Goal: Information Seeking & Learning: Learn about a topic

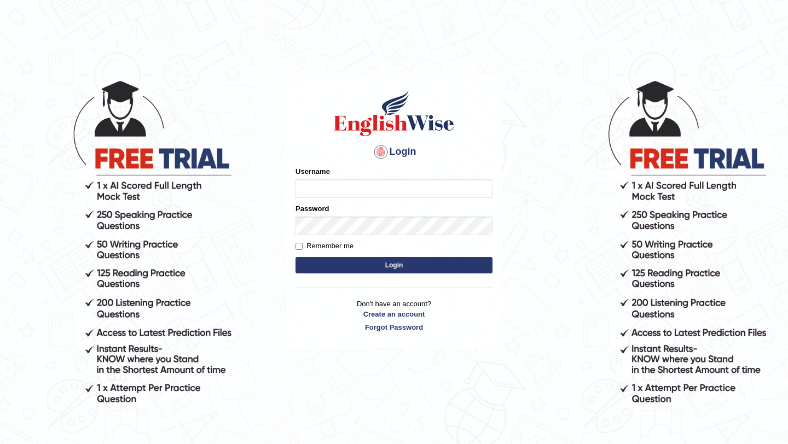
type input "burcin"
click at [390, 269] on button "Login" at bounding box center [393, 265] width 197 height 16
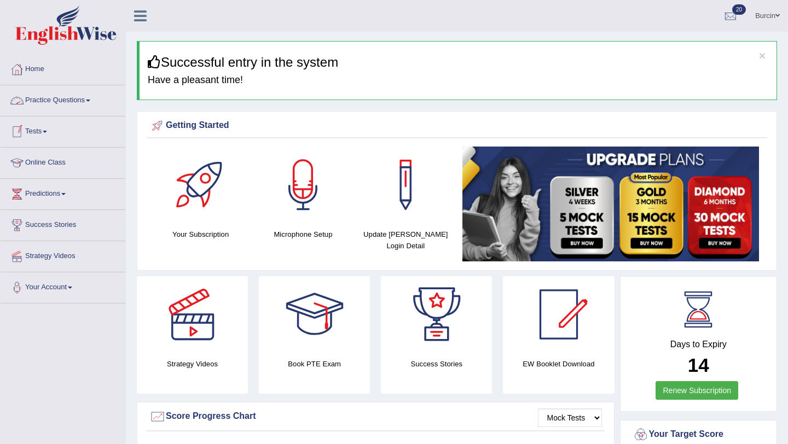
click at [90, 100] on span at bounding box center [88, 101] width 4 height 2
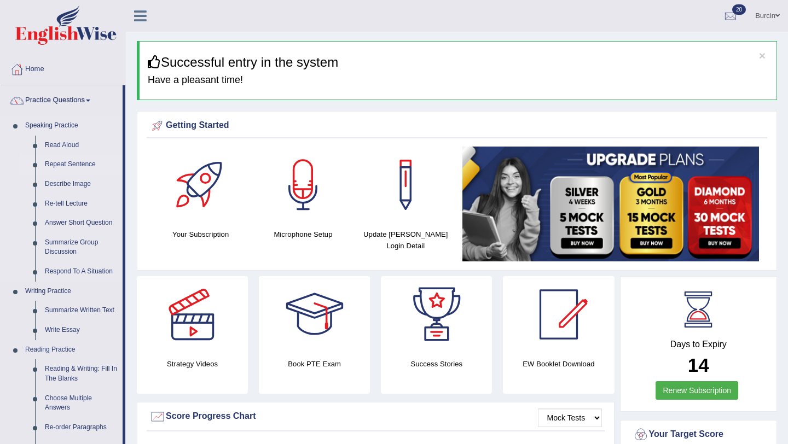
click at [73, 165] on link "Repeat Sentence" at bounding box center [81, 165] width 83 height 20
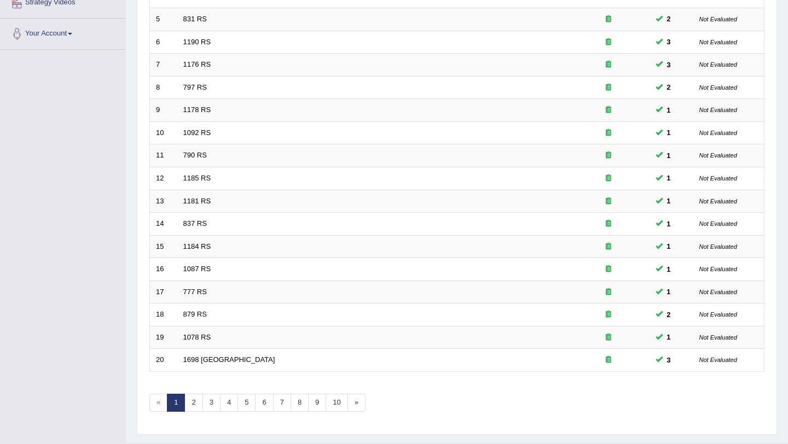
scroll to position [280, 0]
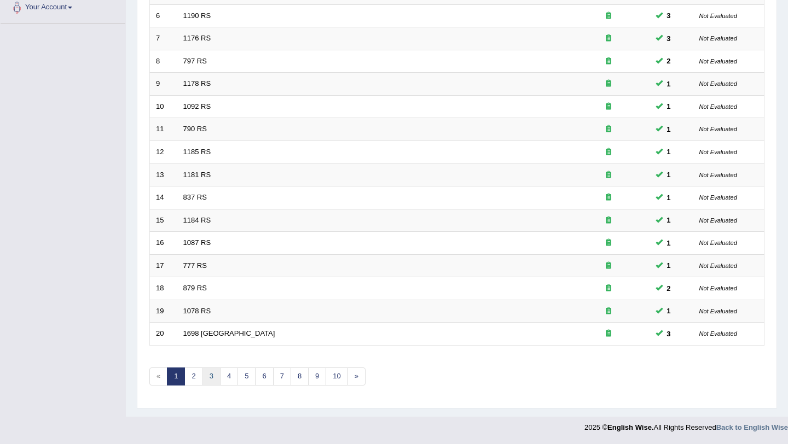
click at [211, 377] on link "3" at bounding box center [211, 377] width 18 height 18
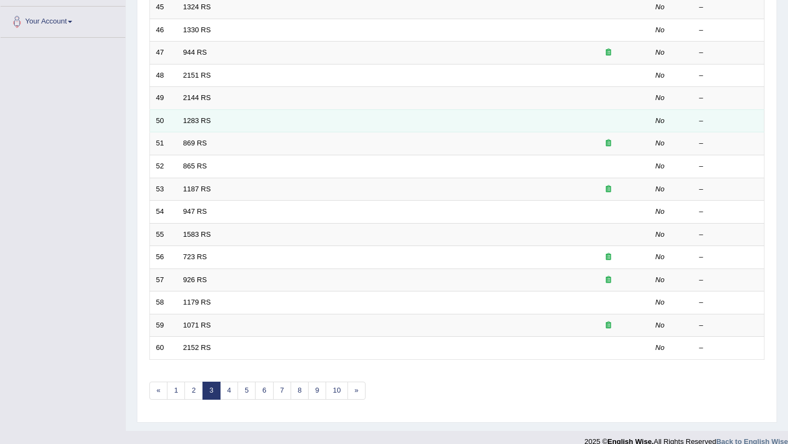
scroll to position [280, 0]
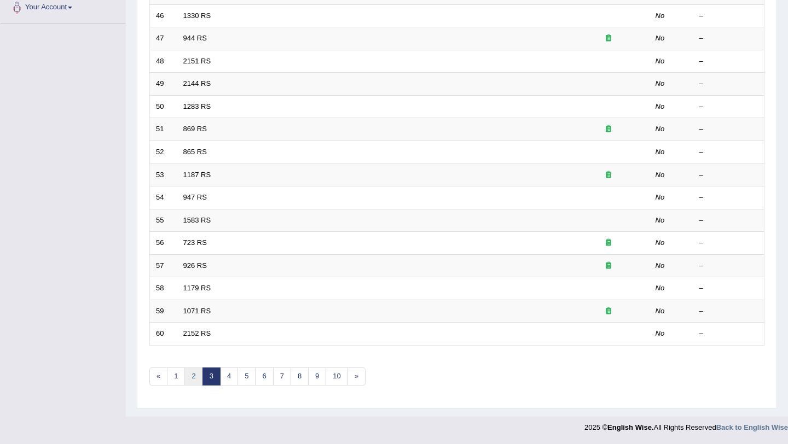
click at [194, 377] on link "2" at bounding box center [193, 377] width 18 height 18
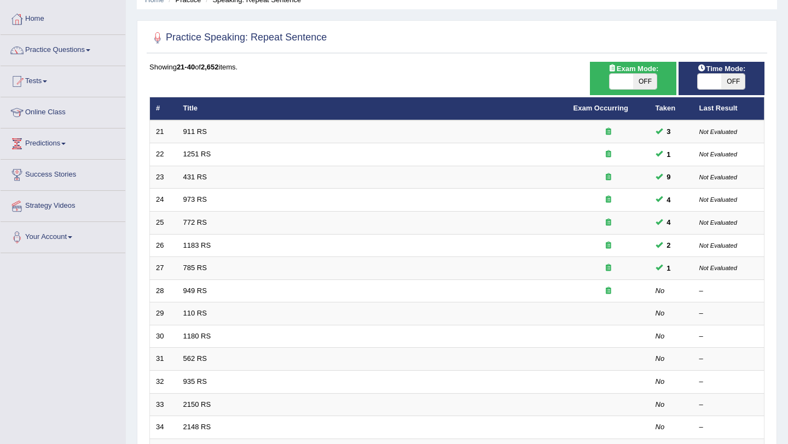
scroll to position [51, 0]
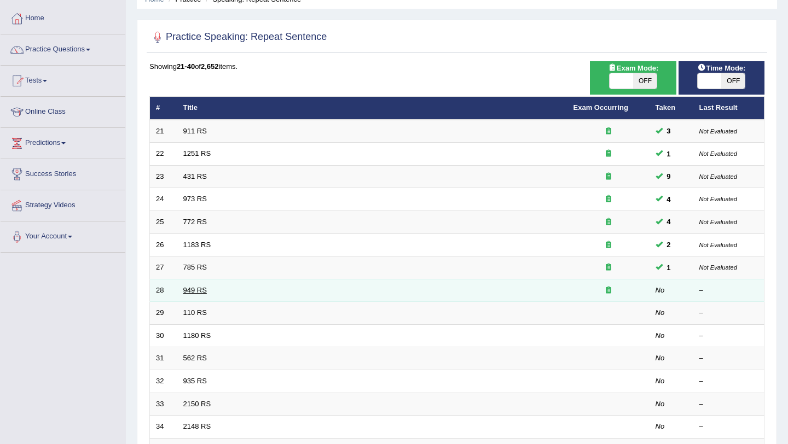
click at [197, 294] on link "949 RS" at bounding box center [195, 290] width 24 height 8
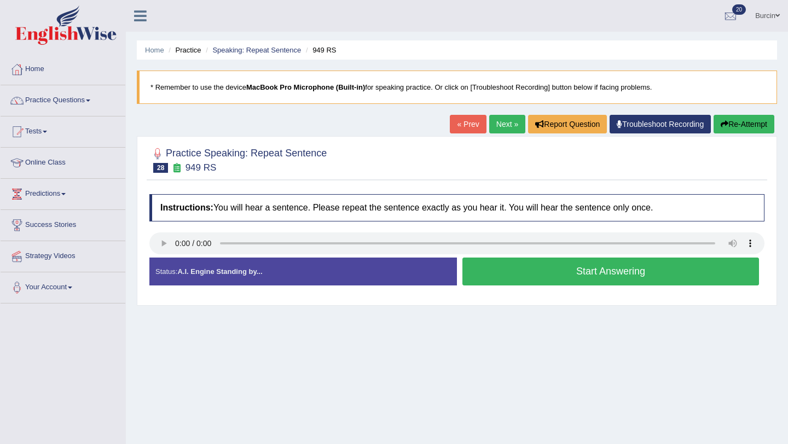
click at [495, 272] on button "Start Answering" at bounding box center [610, 272] width 296 height 28
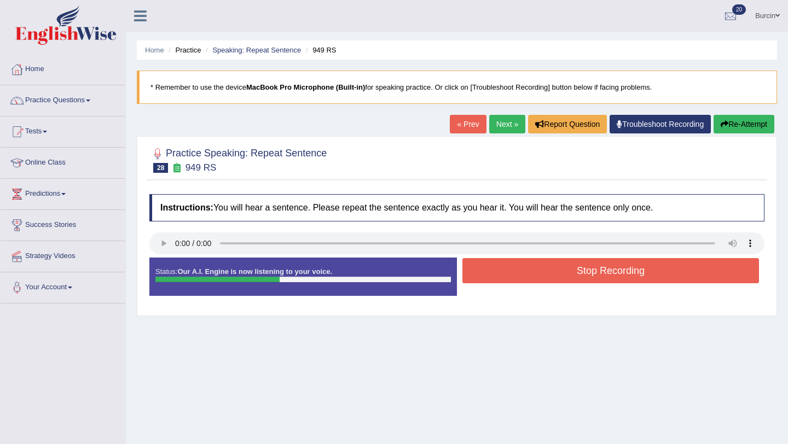
click at [497, 272] on button "Stop Recording" at bounding box center [610, 270] width 296 height 25
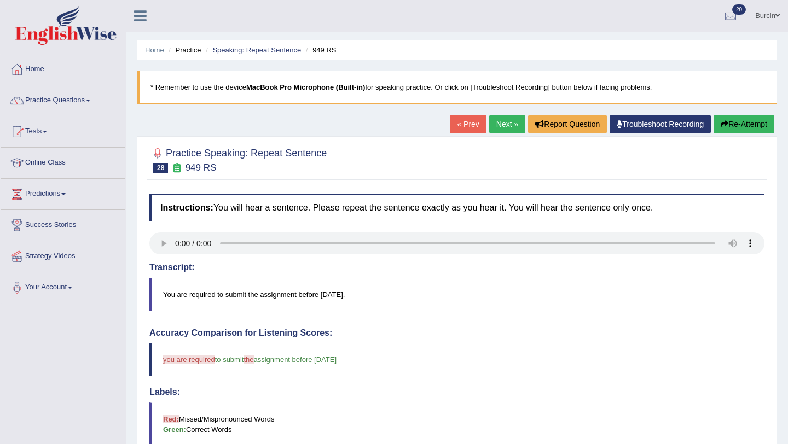
click at [733, 123] on button "Re-Attempt" at bounding box center [743, 124] width 61 height 19
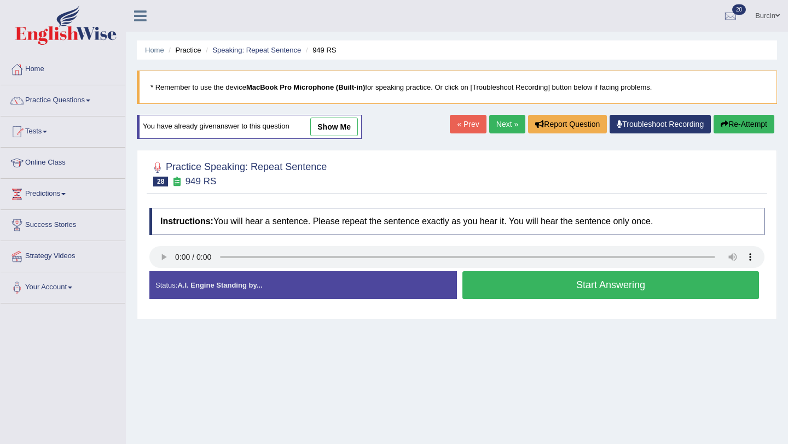
click at [488, 288] on button "Start Answering" at bounding box center [610, 285] width 296 height 28
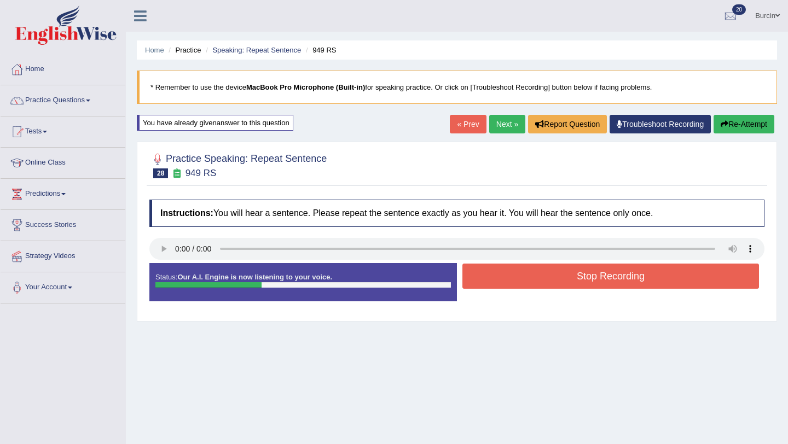
click at [504, 283] on button "Stop Recording" at bounding box center [610, 276] width 296 height 25
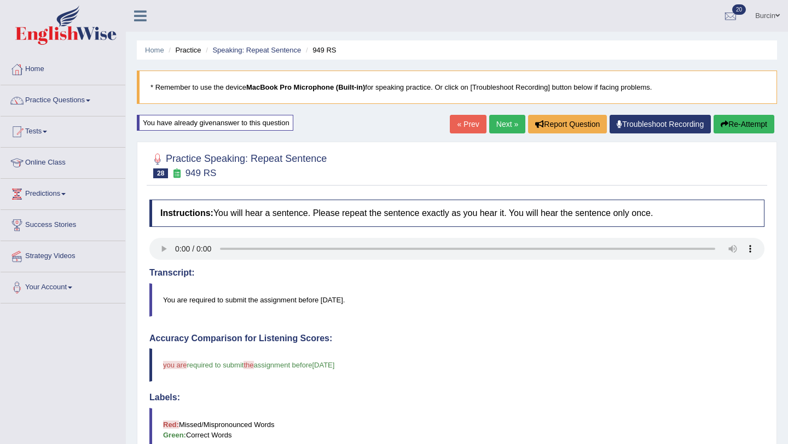
click at [498, 127] on link "Next »" at bounding box center [507, 124] width 36 height 19
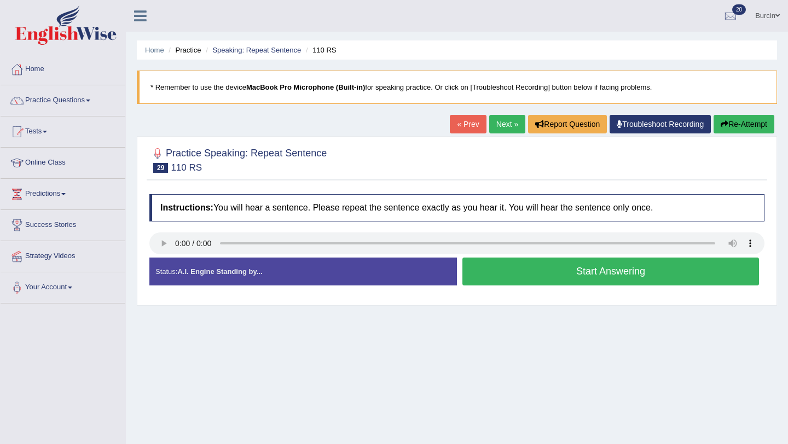
click at [512, 258] on button "Start Answering" at bounding box center [610, 272] width 296 height 28
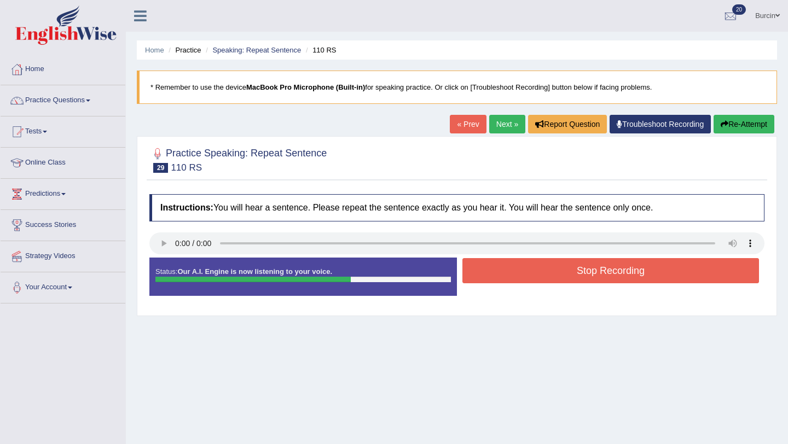
click at [548, 275] on button "Stop Recording" at bounding box center [610, 270] width 296 height 25
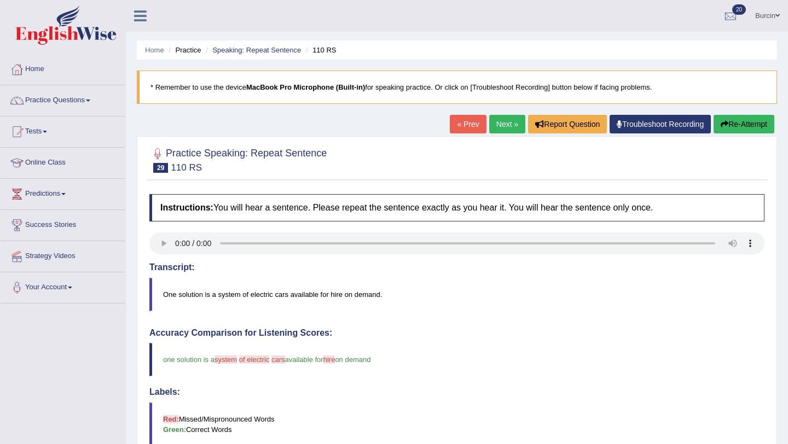
click at [732, 126] on button "Re-Attempt" at bounding box center [743, 124] width 61 height 19
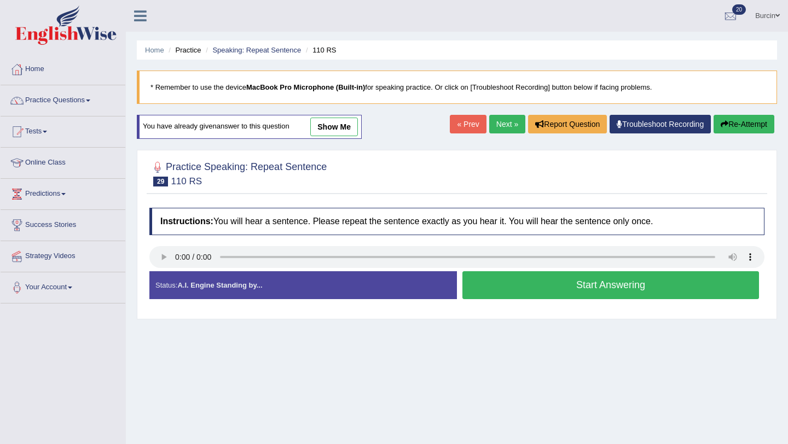
click at [543, 287] on button "Start Answering" at bounding box center [610, 285] width 296 height 28
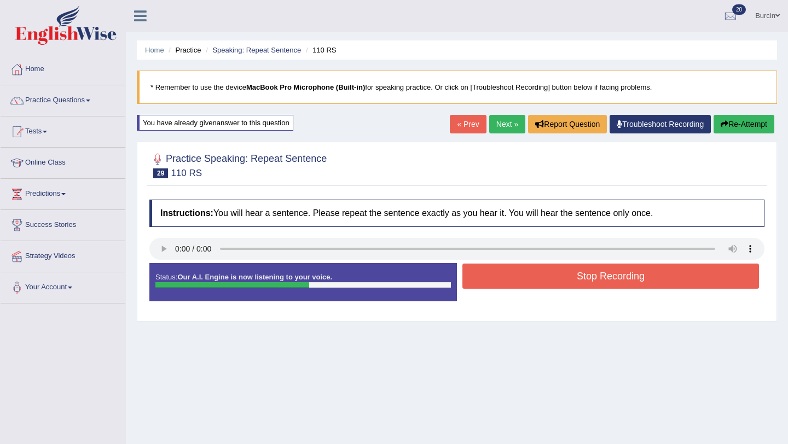
click at [558, 283] on button "Stop Recording" at bounding box center [610, 276] width 296 height 25
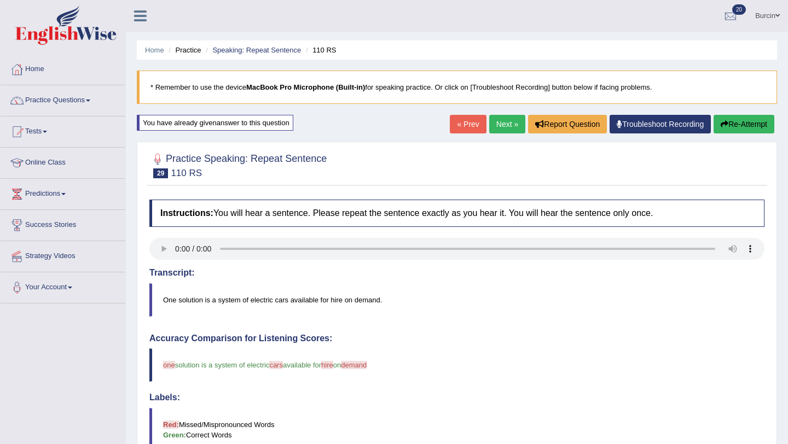
click at [753, 121] on button "Re-Attempt" at bounding box center [743, 124] width 61 height 19
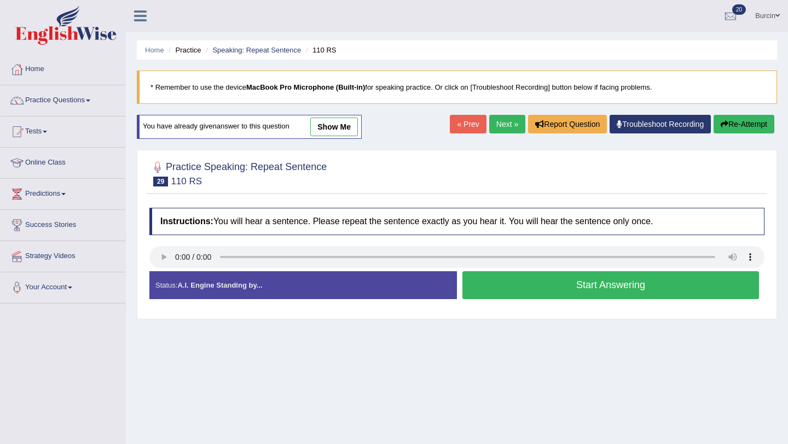
click at [544, 285] on button "Start Answering" at bounding box center [610, 285] width 296 height 28
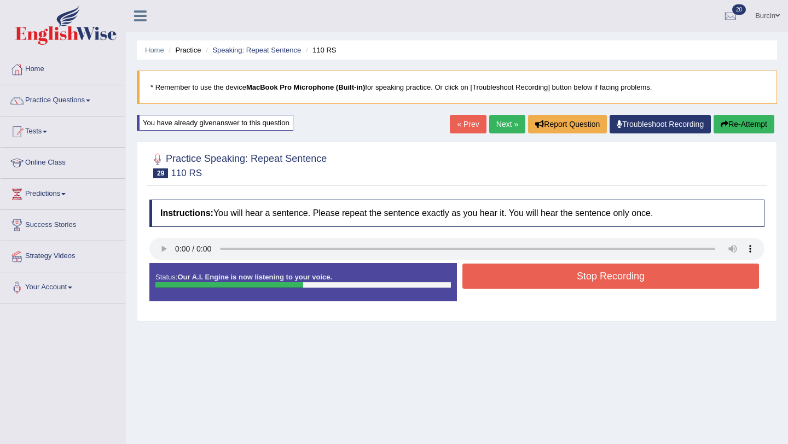
click at [565, 279] on button "Stop Recording" at bounding box center [610, 276] width 296 height 25
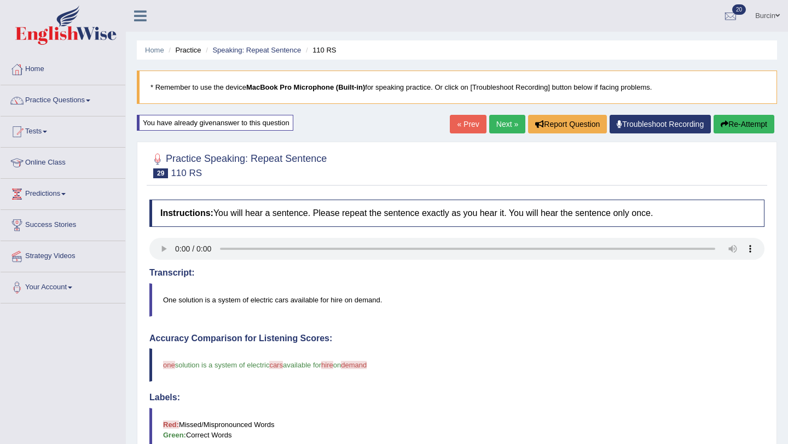
click at [493, 127] on link "Next »" at bounding box center [507, 124] width 36 height 19
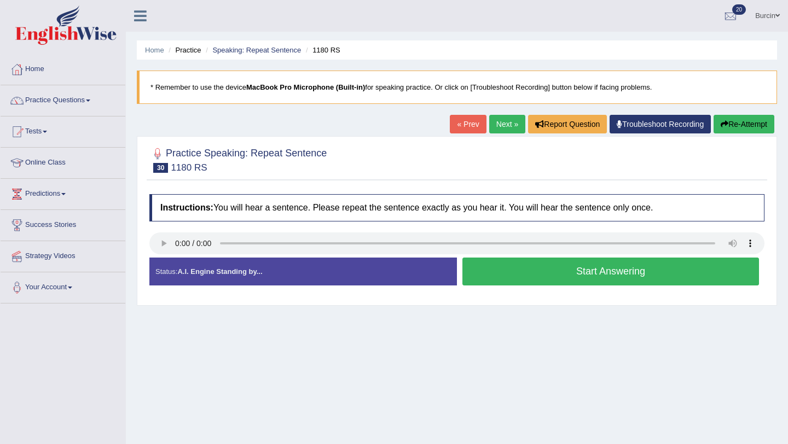
click at [509, 272] on button "Start Answering" at bounding box center [610, 272] width 296 height 28
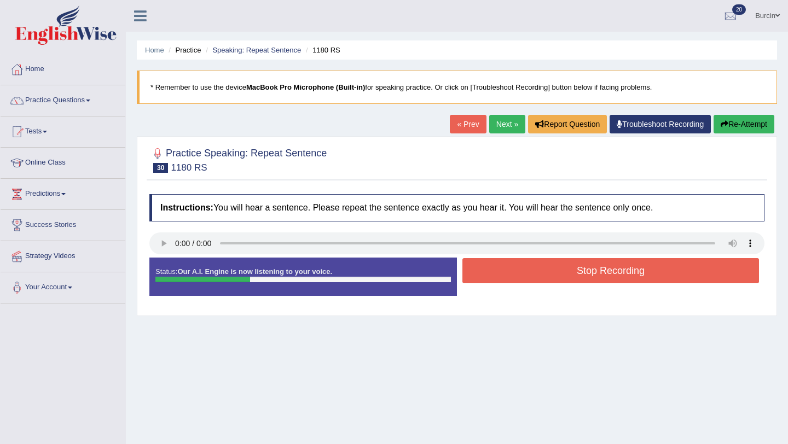
click at [509, 272] on button "Stop Recording" at bounding box center [610, 270] width 296 height 25
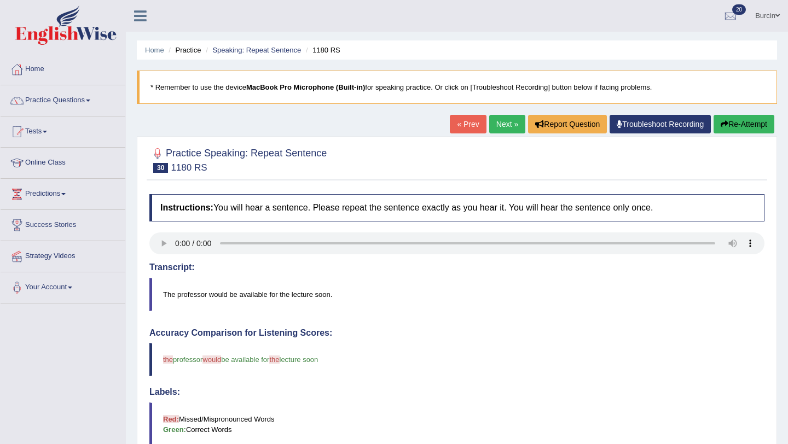
click at [502, 126] on link "Next »" at bounding box center [507, 124] width 36 height 19
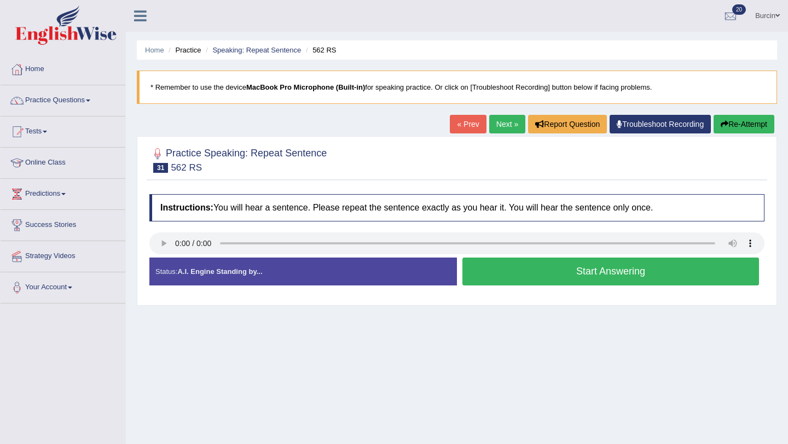
click at [500, 270] on button "Start Answering" at bounding box center [610, 272] width 296 height 28
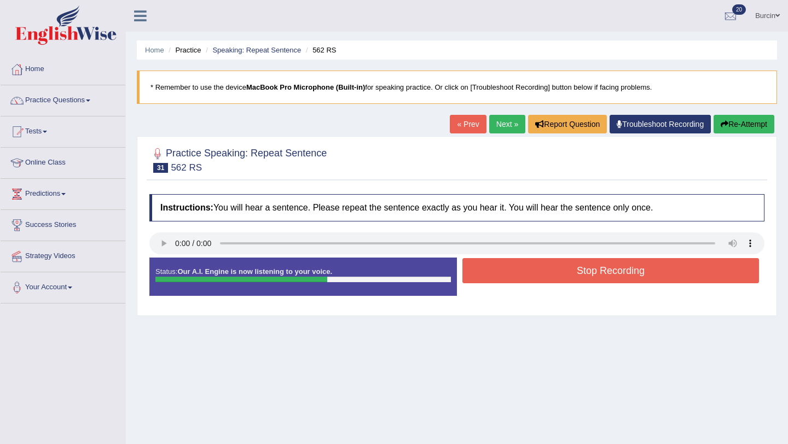
click at [500, 270] on button "Stop Recording" at bounding box center [610, 270] width 296 height 25
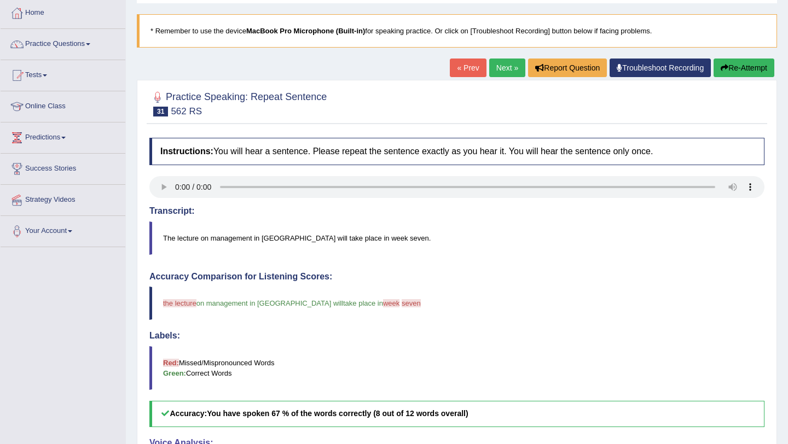
scroll to position [54, 0]
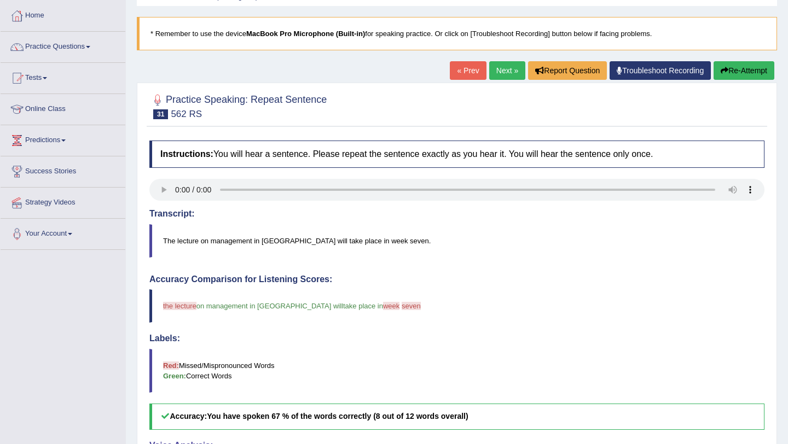
click at [750, 65] on button "Re-Attempt" at bounding box center [743, 70] width 61 height 19
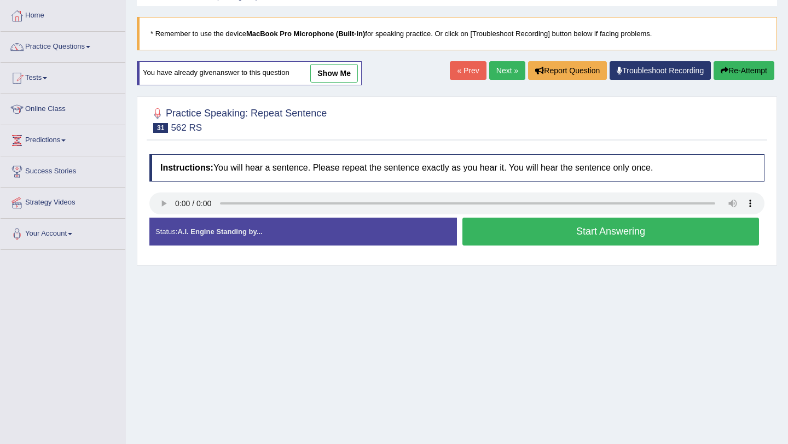
click at [504, 234] on button "Start Answering" at bounding box center [610, 232] width 296 height 28
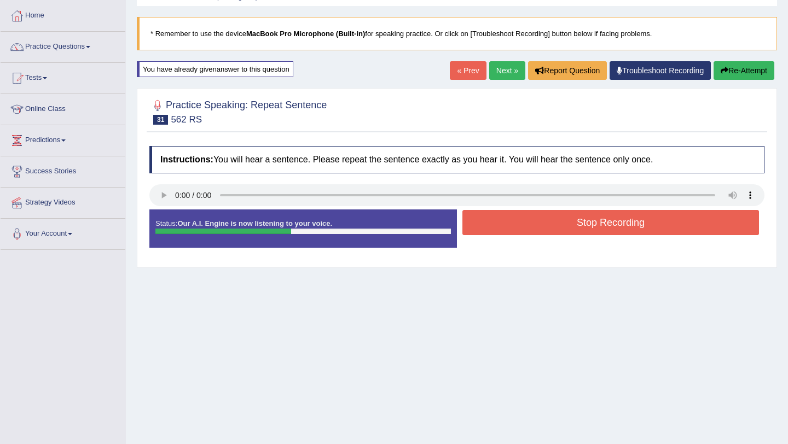
click at [504, 234] on button "Stop Recording" at bounding box center [610, 222] width 296 height 25
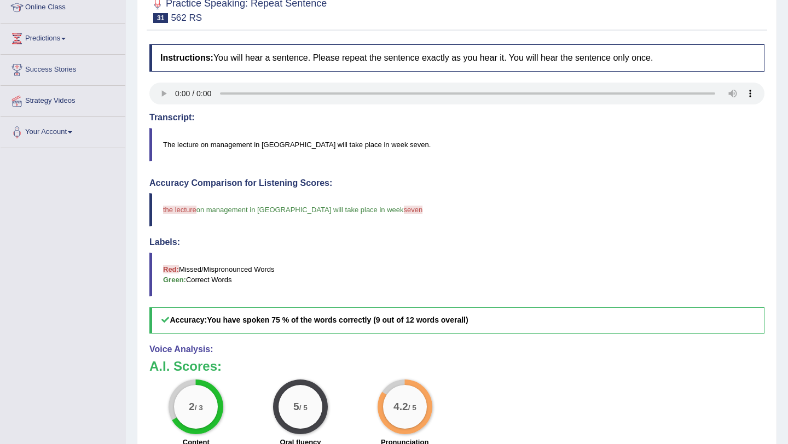
scroll to position [156, 0]
drag, startPoint x: 159, startPoint y: 208, endPoint x: 329, endPoint y: 206, distance: 170.6
click at [329, 206] on blockquote "the lecture elected on management in [GEOGRAPHIC_DATA] will take place in week …" at bounding box center [456, 209] width 615 height 33
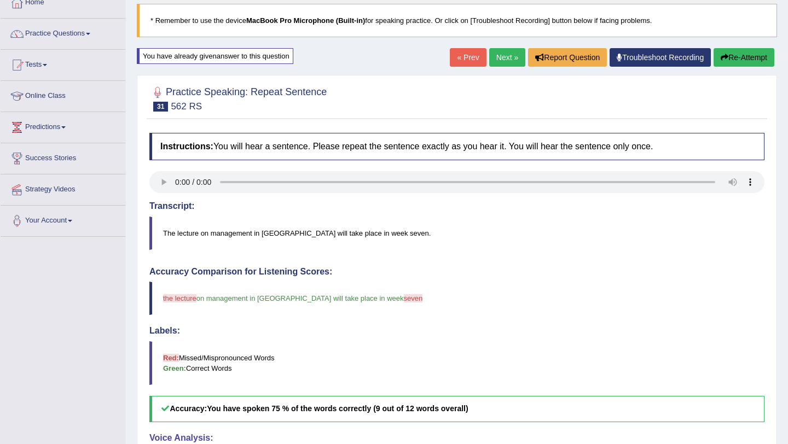
scroll to position [0, 0]
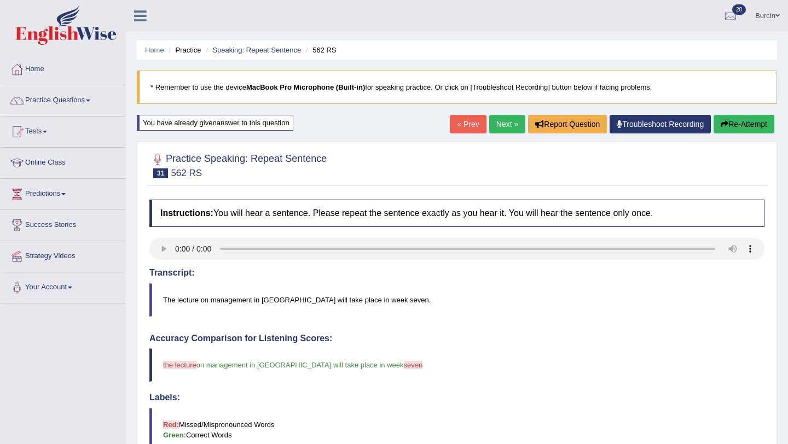
click at [505, 124] on link "Next »" at bounding box center [507, 124] width 36 height 19
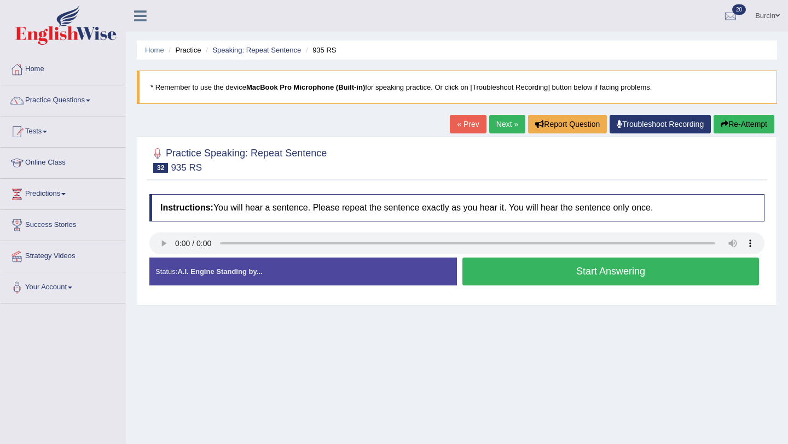
click at [504, 270] on button "Start Answering" at bounding box center [610, 272] width 296 height 28
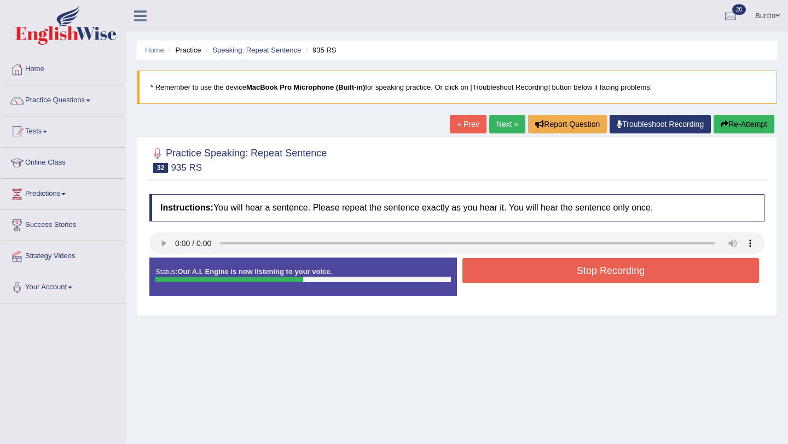
click at [504, 270] on button "Stop Recording" at bounding box center [610, 270] width 296 height 25
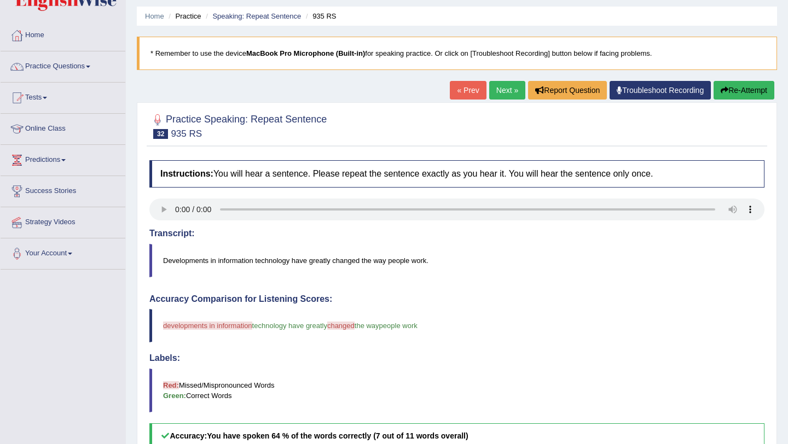
scroll to position [35, 0]
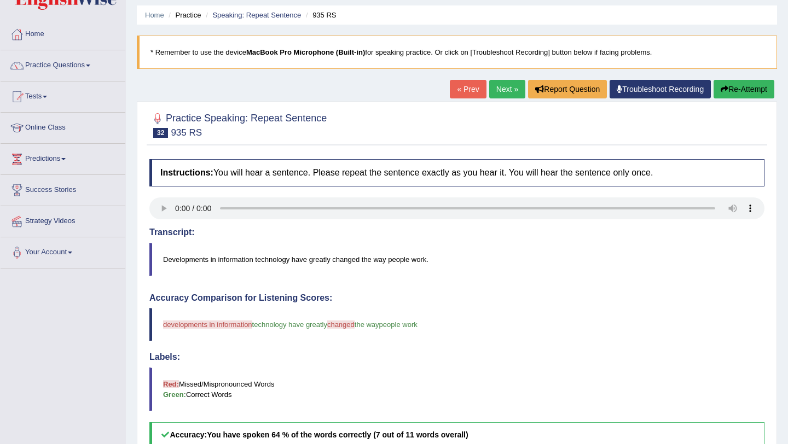
click at [501, 89] on link "Next »" at bounding box center [507, 89] width 36 height 19
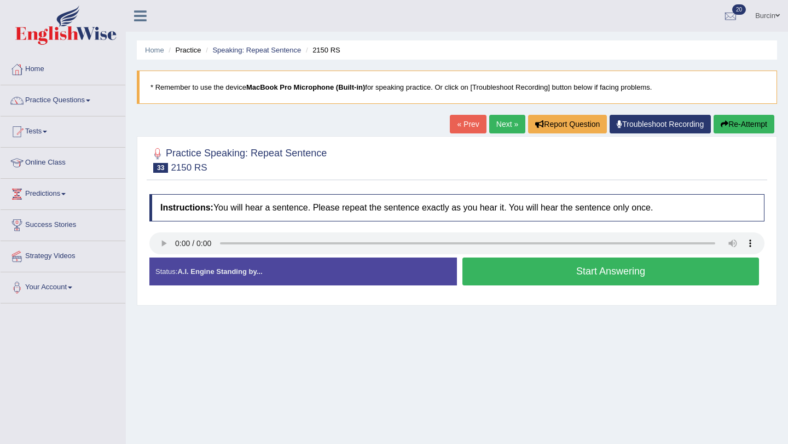
click at [487, 276] on button "Start Answering" at bounding box center [610, 272] width 296 height 28
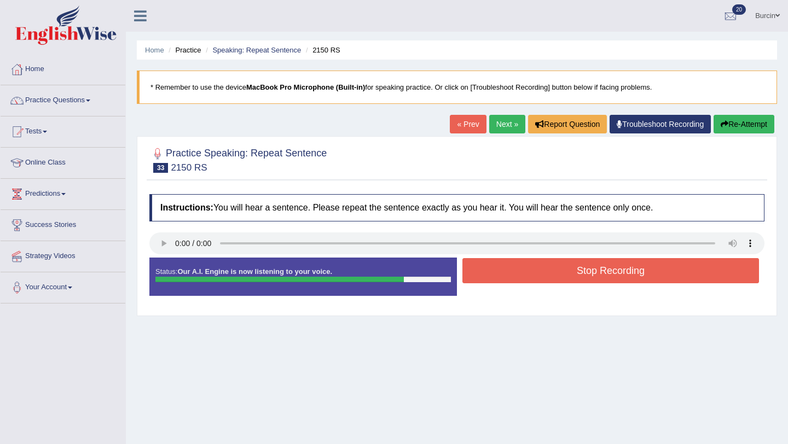
click at [530, 273] on button "Stop Recording" at bounding box center [610, 270] width 296 height 25
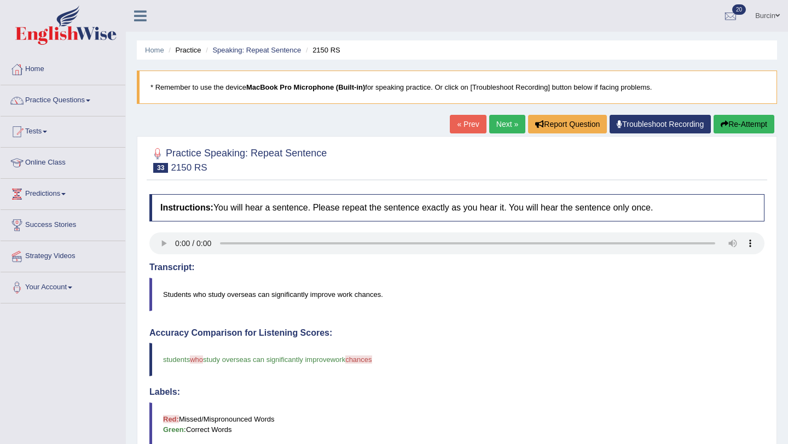
click at [747, 123] on button "Re-Attempt" at bounding box center [743, 124] width 61 height 19
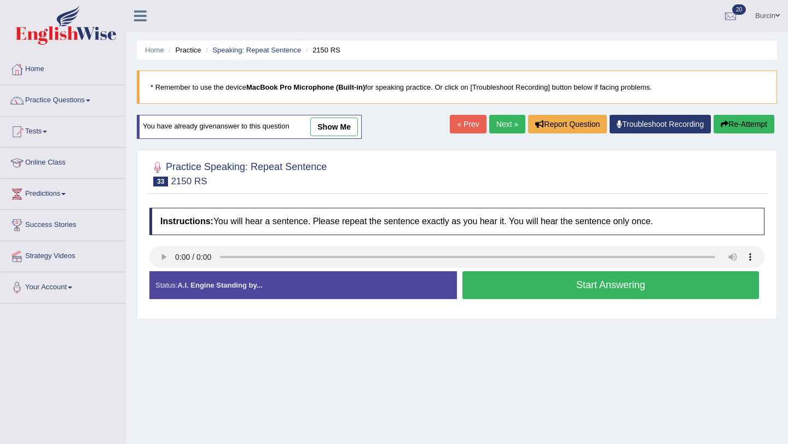
click at [481, 282] on button "Start Answering" at bounding box center [610, 285] width 296 height 28
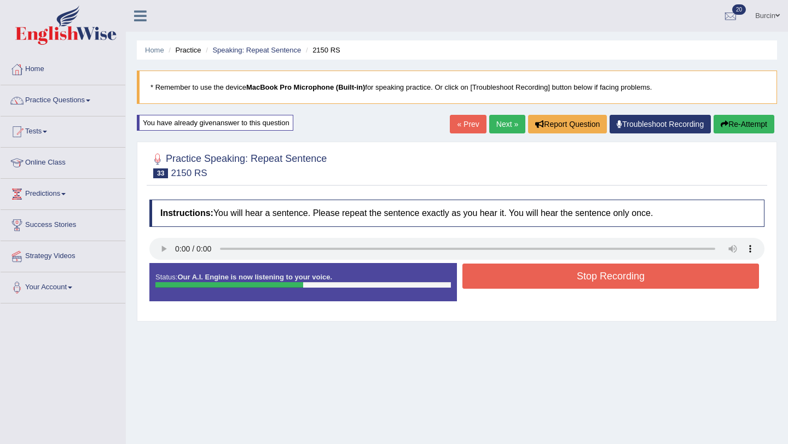
click at [481, 282] on button "Stop Recording" at bounding box center [610, 276] width 296 height 25
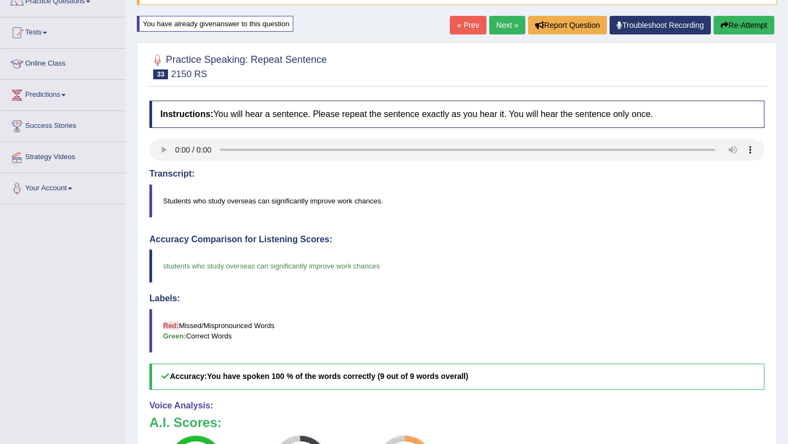
scroll to position [83, 0]
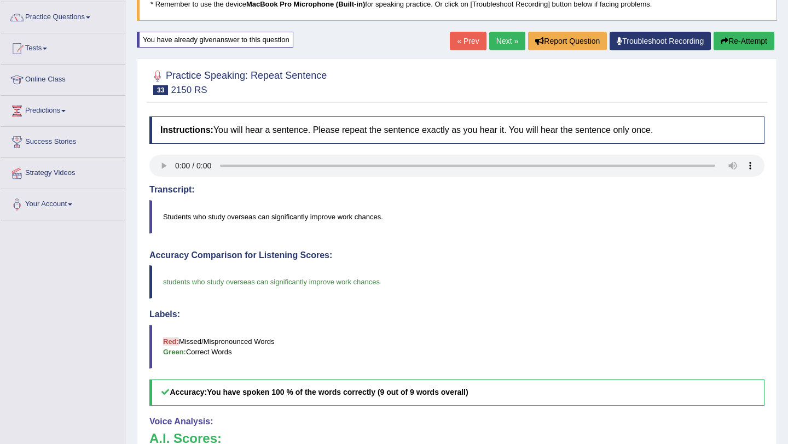
click at [501, 39] on link "Next »" at bounding box center [507, 41] width 36 height 19
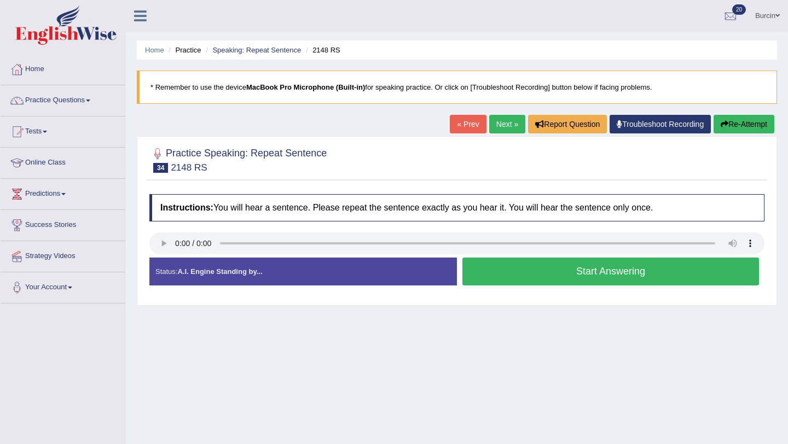
click at [535, 275] on button "Start Answering" at bounding box center [610, 272] width 296 height 28
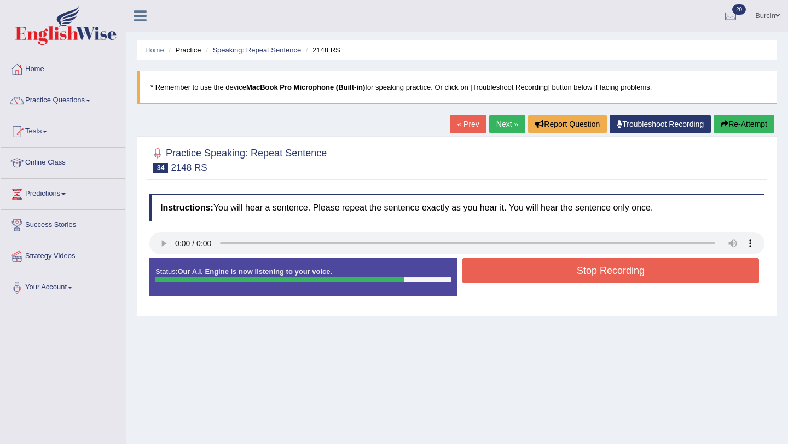
click at [535, 275] on button "Stop Recording" at bounding box center [610, 270] width 296 height 25
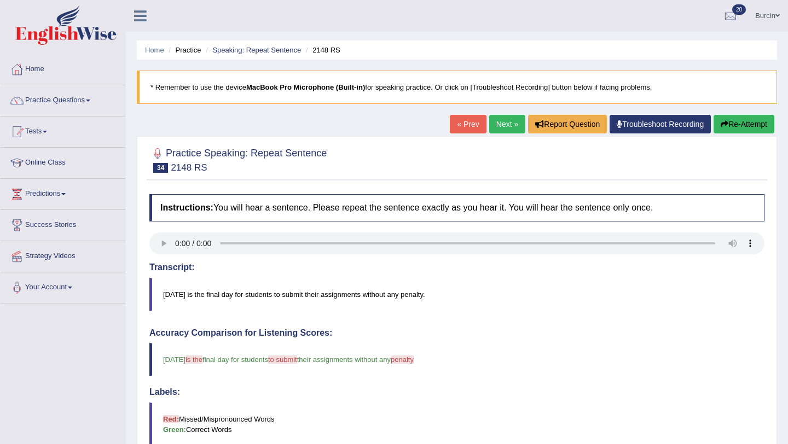
scroll to position [1, 0]
click at [731, 124] on button "Re-Attempt" at bounding box center [743, 123] width 61 height 19
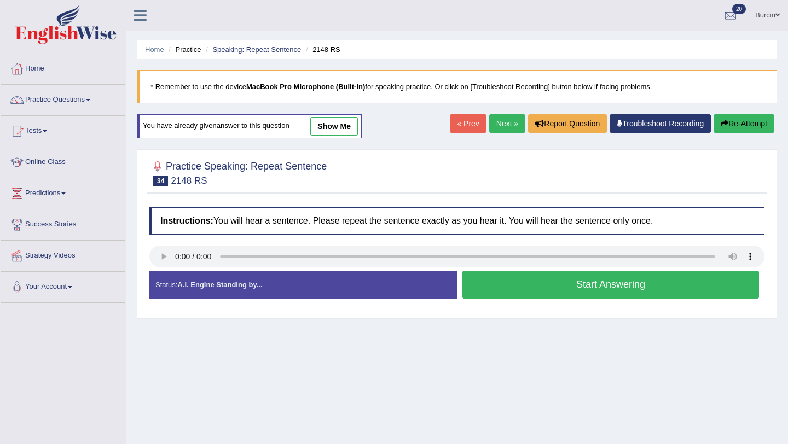
click at [351, 124] on link "show me" at bounding box center [334, 126] width 48 height 19
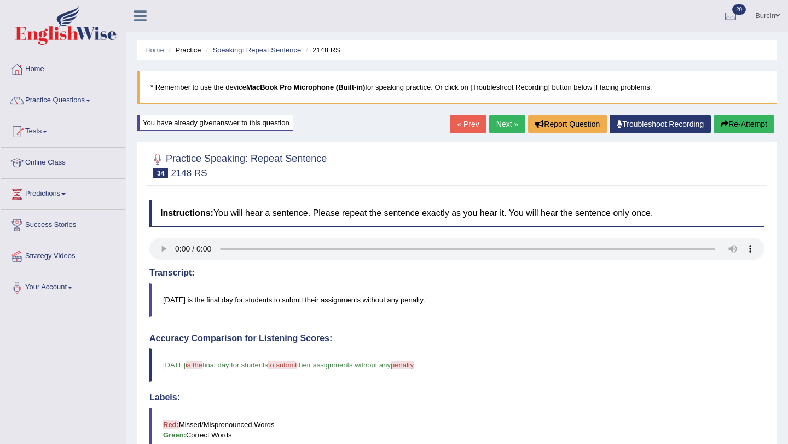
click at [499, 126] on link "Next »" at bounding box center [507, 124] width 36 height 19
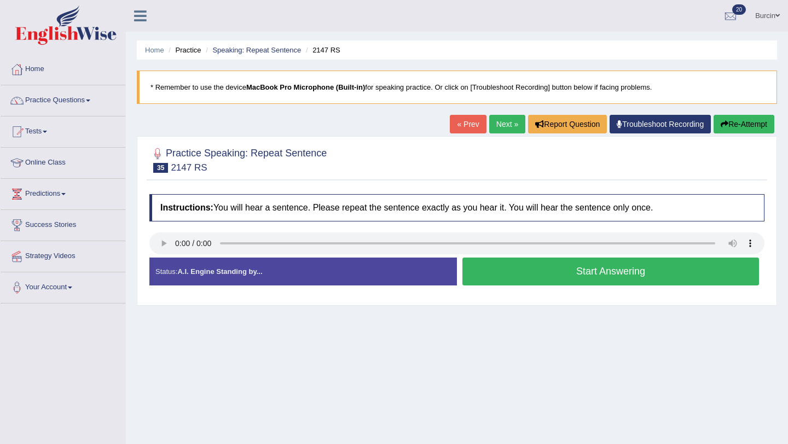
click at [537, 284] on button "Start Answering" at bounding box center [610, 272] width 296 height 28
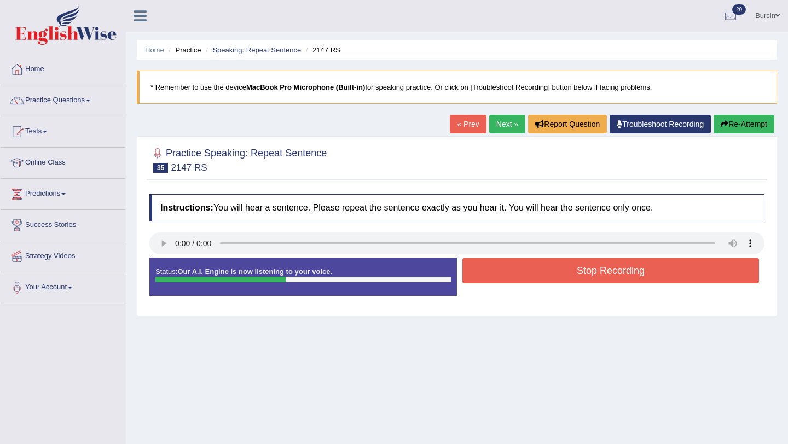
click at [547, 275] on button "Stop Recording" at bounding box center [610, 270] width 296 height 25
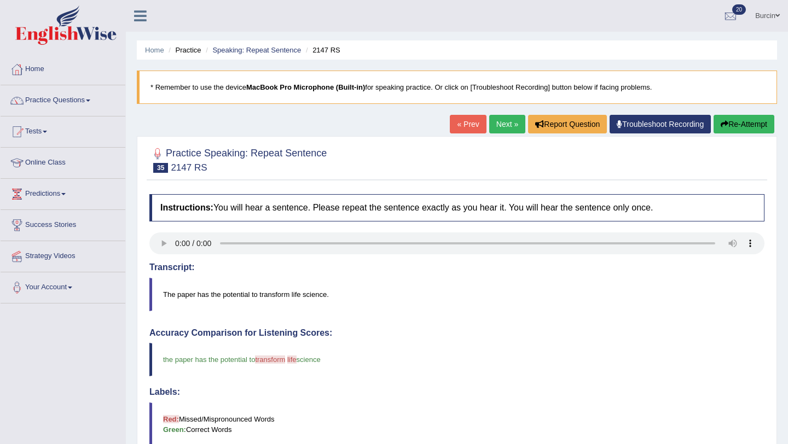
click at [501, 120] on link "Next »" at bounding box center [507, 124] width 36 height 19
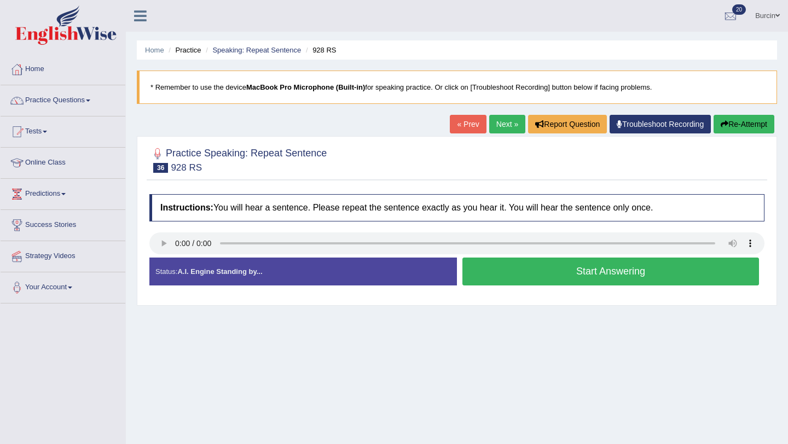
click at [600, 272] on button "Start Answering" at bounding box center [610, 272] width 296 height 28
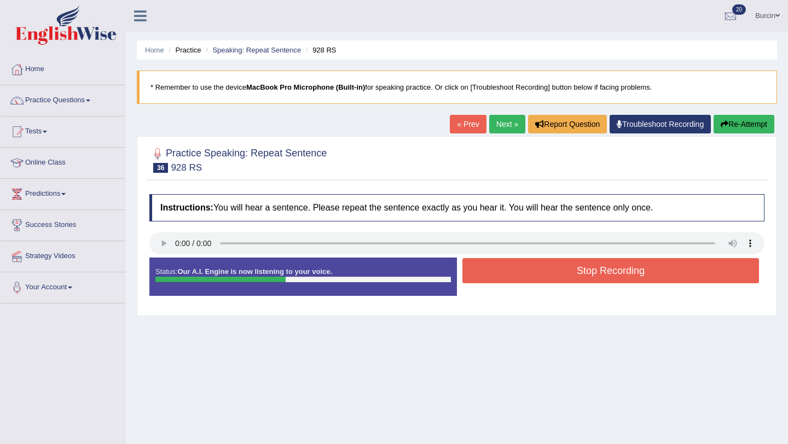
click at [600, 272] on button "Stop Recording" at bounding box center [610, 270] width 296 height 25
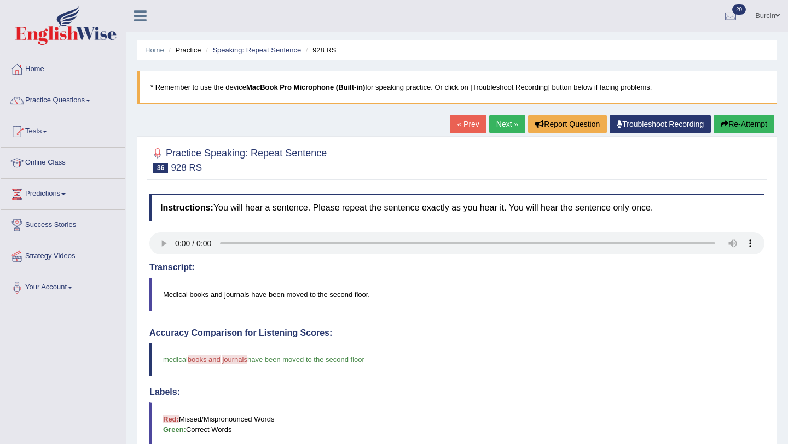
click at [739, 123] on button "Re-Attempt" at bounding box center [743, 124] width 61 height 19
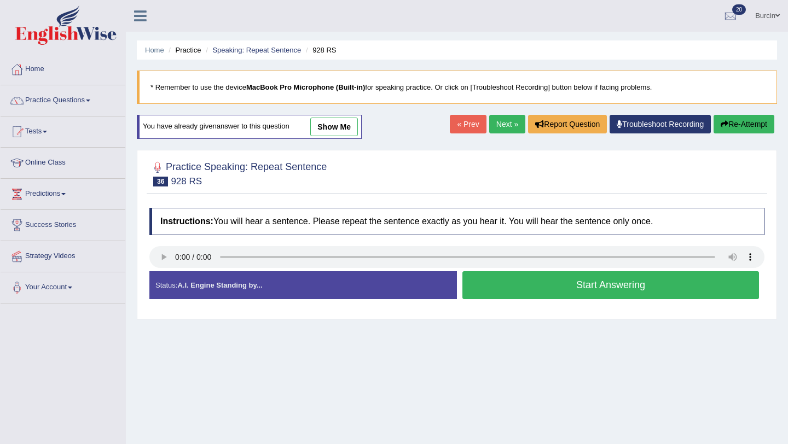
click at [563, 289] on button "Start Answering" at bounding box center [610, 285] width 296 height 28
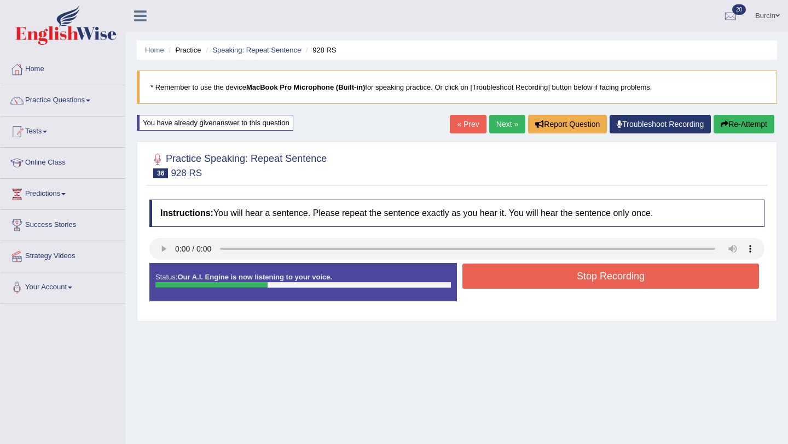
click at [574, 273] on button "Stop Recording" at bounding box center [610, 276] width 296 height 25
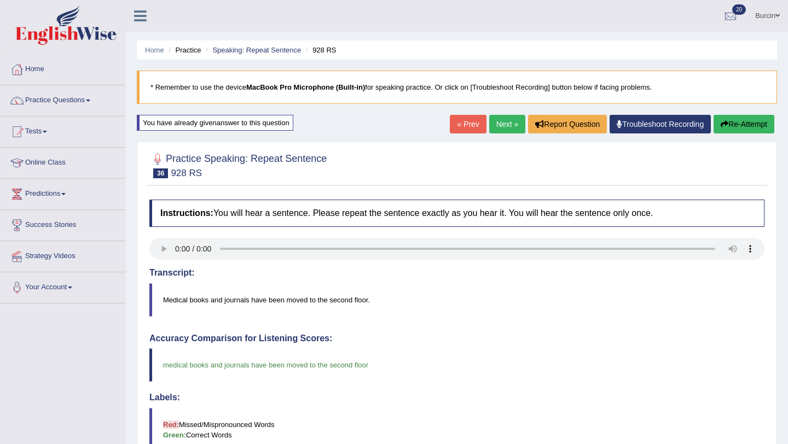
click at [510, 120] on link "Next »" at bounding box center [507, 124] width 36 height 19
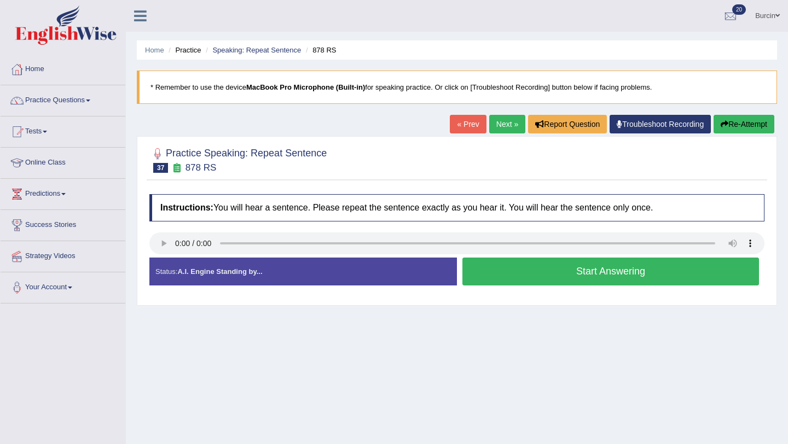
click at [558, 271] on button "Start Answering" at bounding box center [610, 272] width 296 height 28
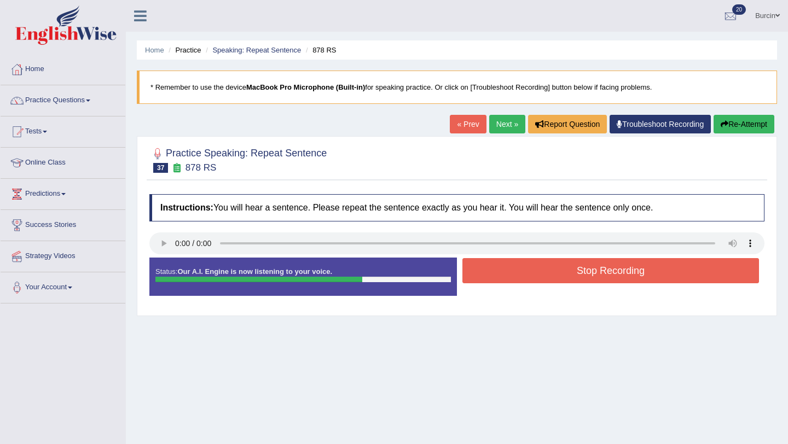
click at [558, 271] on button "Stop Recording" at bounding box center [610, 270] width 296 height 25
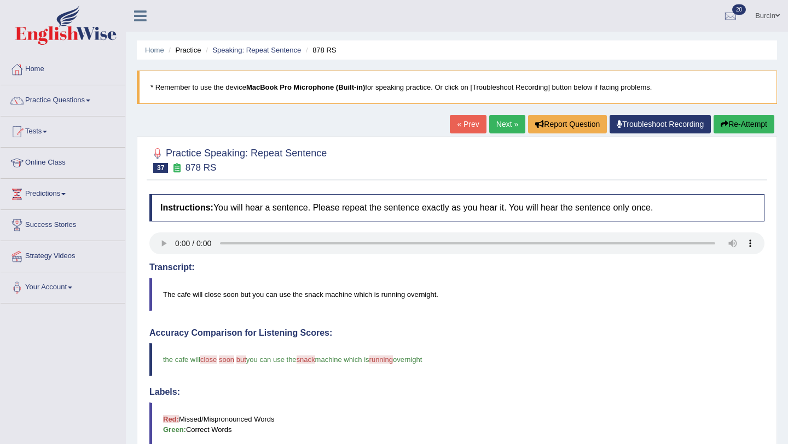
click at [730, 129] on button "Re-Attempt" at bounding box center [743, 124] width 61 height 19
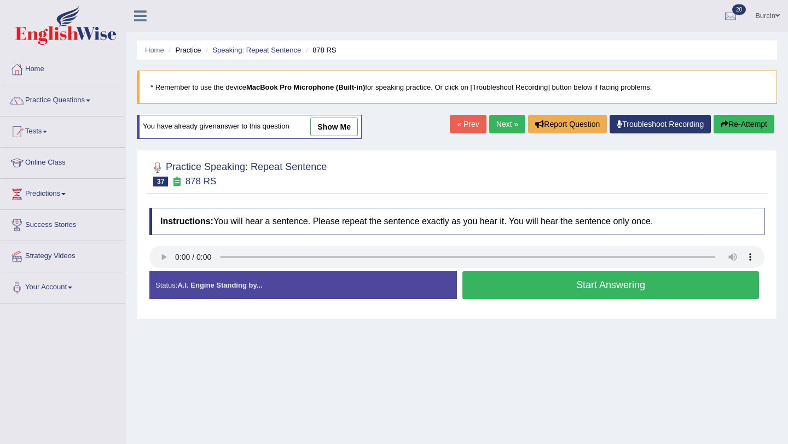
click at [535, 288] on button "Start Answering" at bounding box center [610, 285] width 296 height 28
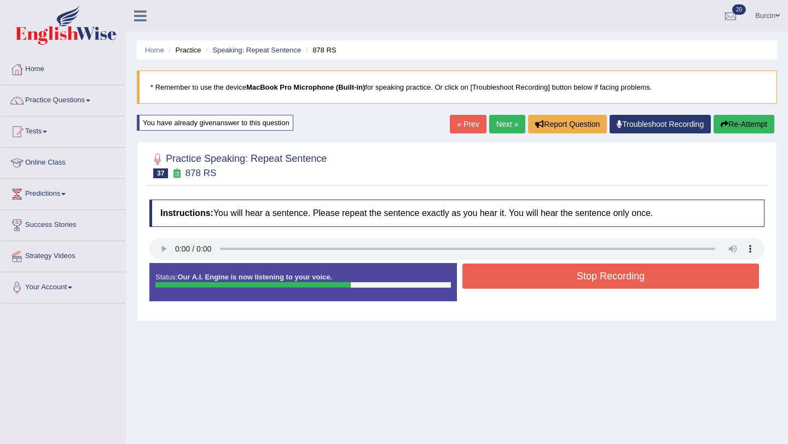
click at [538, 280] on button "Stop Recording" at bounding box center [610, 276] width 296 height 25
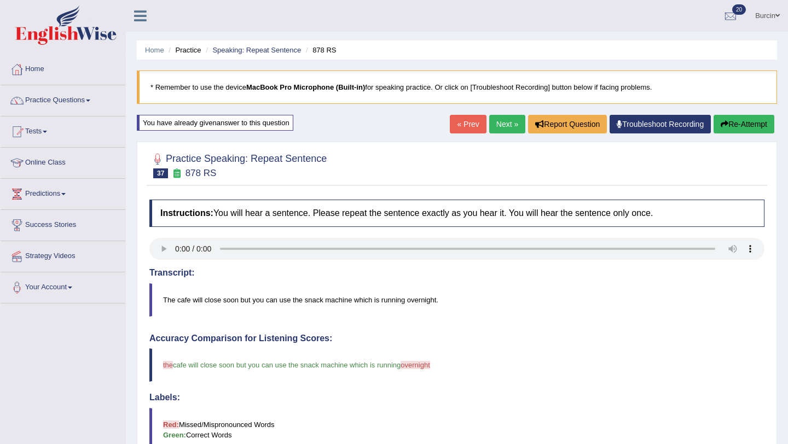
click at [503, 128] on link "Next »" at bounding box center [507, 124] width 36 height 19
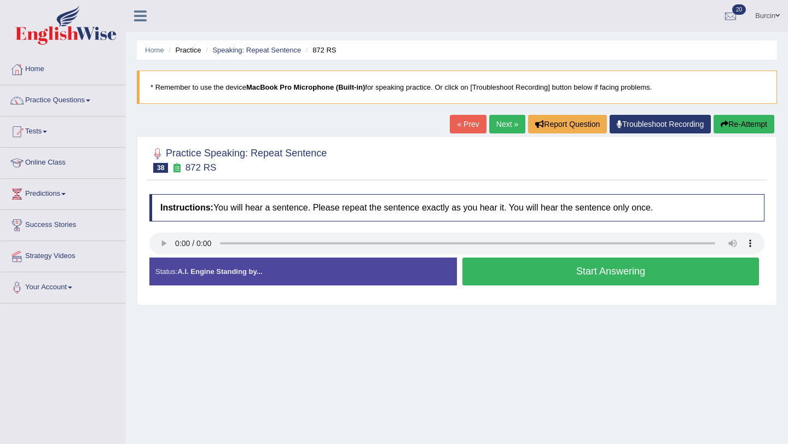
click at [501, 275] on button "Start Answering" at bounding box center [610, 272] width 296 height 28
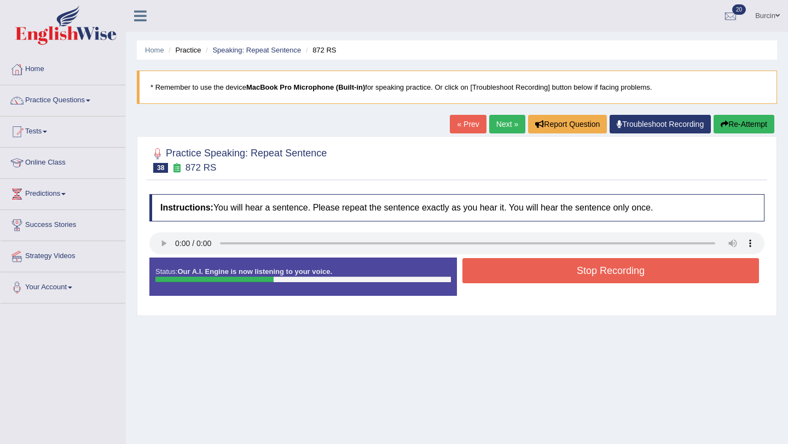
click at [505, 272] on button "Stop Recording" at bounding box center [610, 270] width 296 height 25
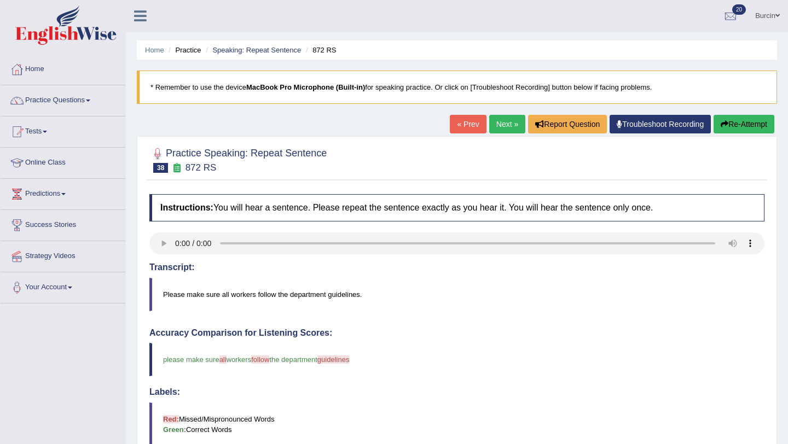
click at [501, 125] on link "Next »" at bounding box center [507, 124] width 36 height 19
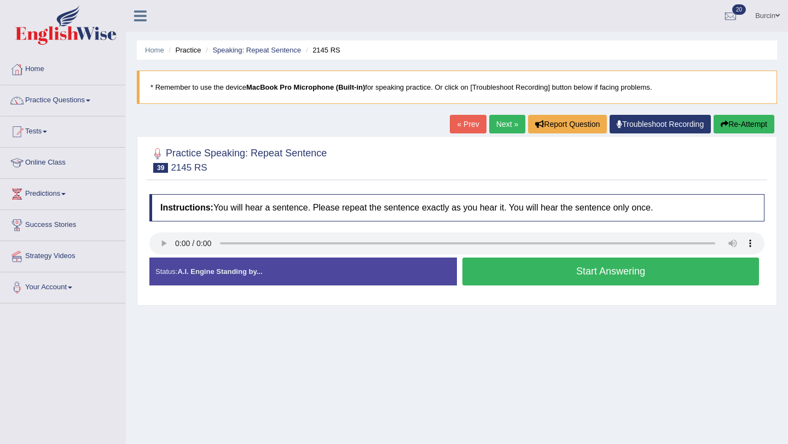
click at [502, 277] on button "Start Answering" at bounding box center [610, 272] width 296 height 28
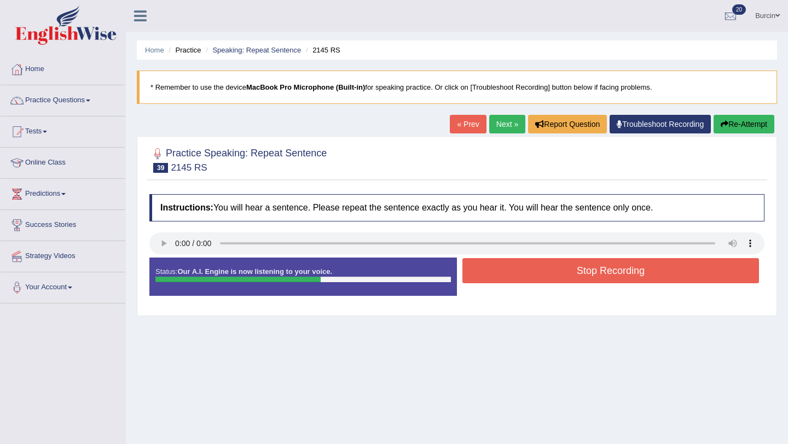
click at [502, 277] on button "Stop Recording" at bounding box center [610, 270] width 296 height 25
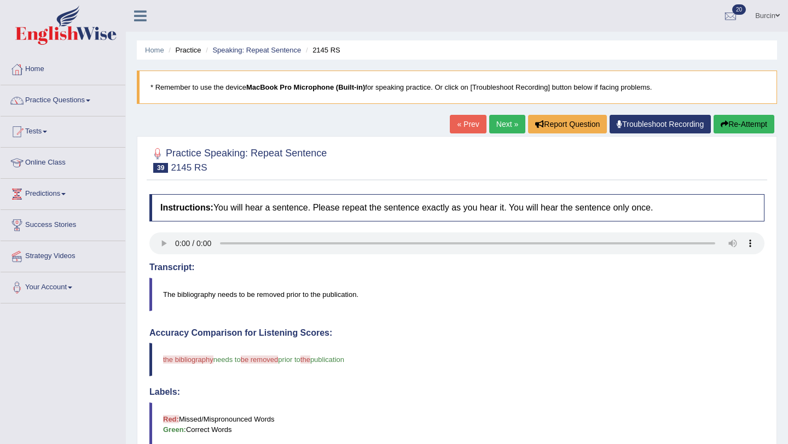
click at [500, 123] on link "Next »" at bounding box center [507, 124] width 36 height 19
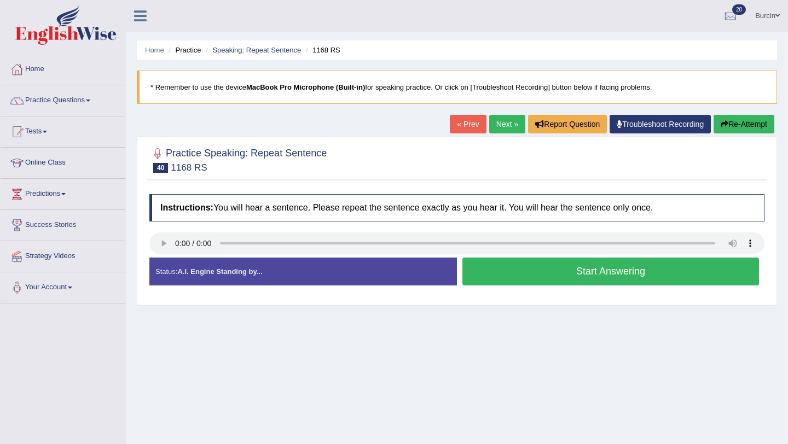
click at [512, 275] on button "Start Answering" at bounding box center [610, 272] width 296 height 28
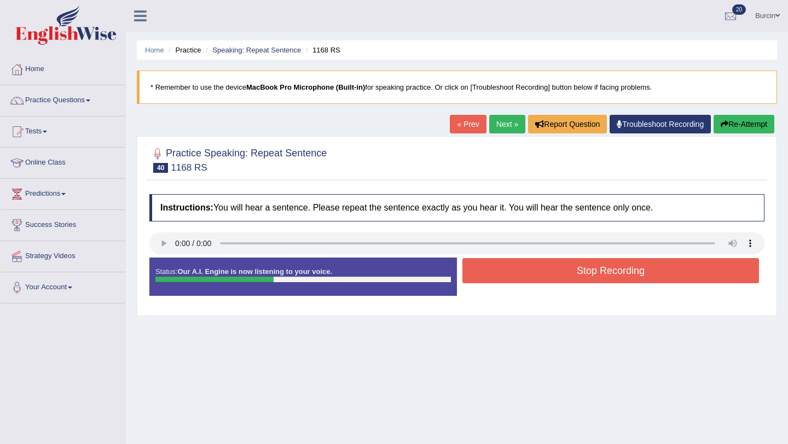
click at [512, 275] on button "Stop Recording" at bounding box center [610, 270] width 296 height 25
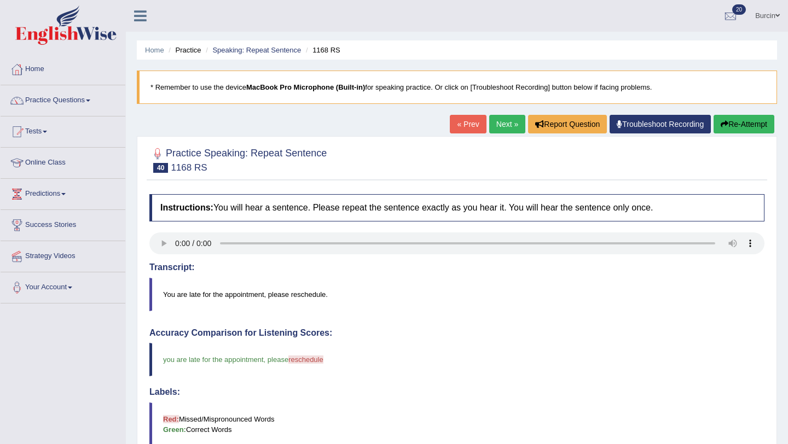
click at [509, 120] on link "Next »" at bounding box center [507, 124] width 36 height 19
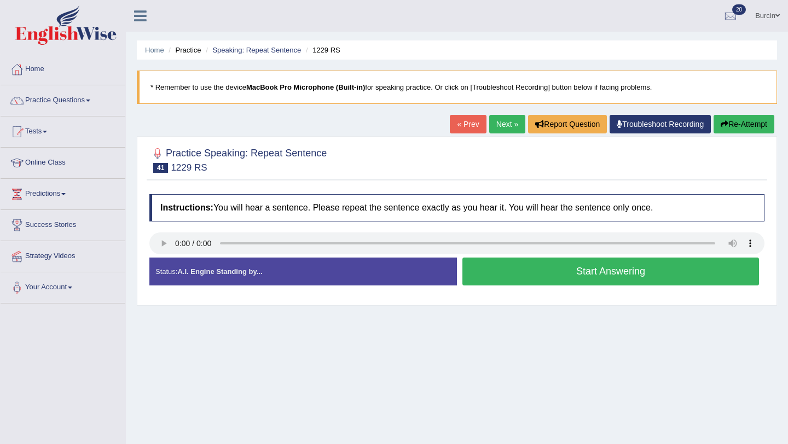
click at [489, 273] on button "Start Answering" at bounding box center [610, 272] width 296 height 28
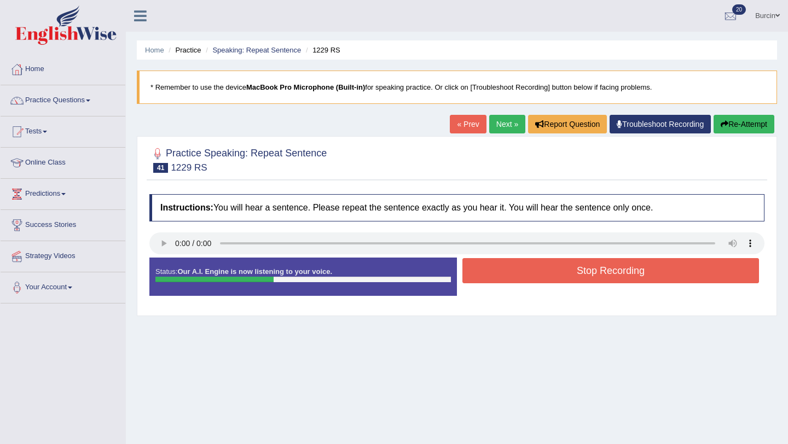
click at [507, 274] on button "Stop Recording" at bounding box center [610, 270] width 296 height 25
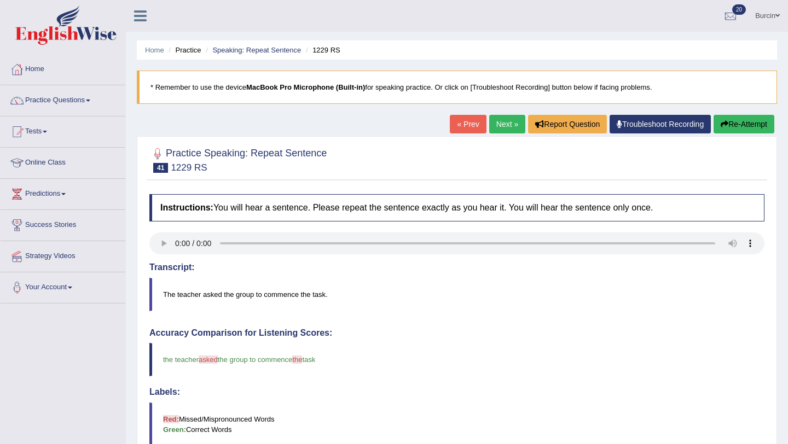
click at [498, 123] on link "Next »" at bounding box center [507, 124] width 36 height 19
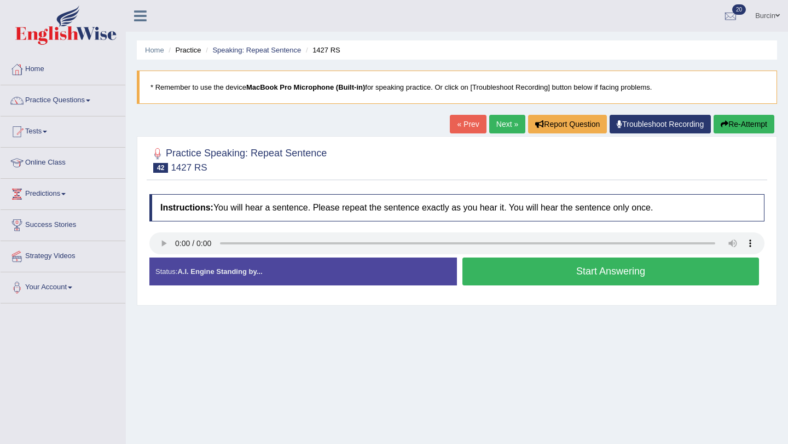
click at [558, 276] on button "Start Answering" at bounding box center [610, 272] width 296 height 28
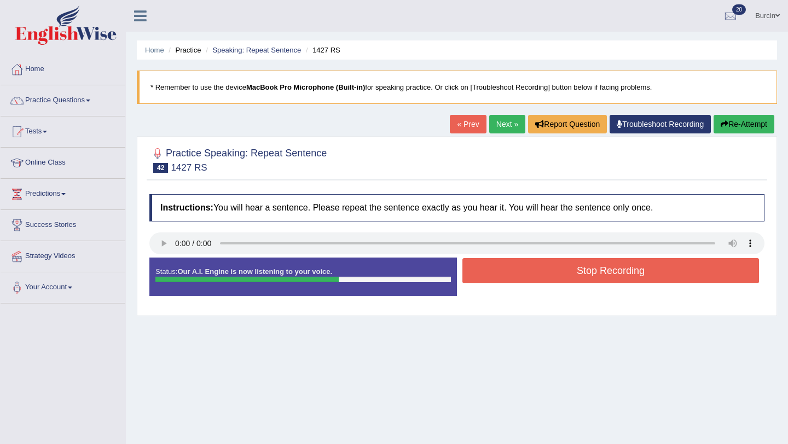
click at [558, 276] on button "Stop Recording" at bounding box center [610, 270] width 296 height 25
